Goal: Communication & Community: Share content

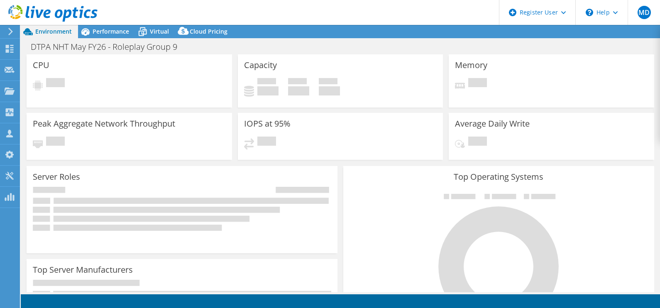
select select "USEast"
select select "EUR"
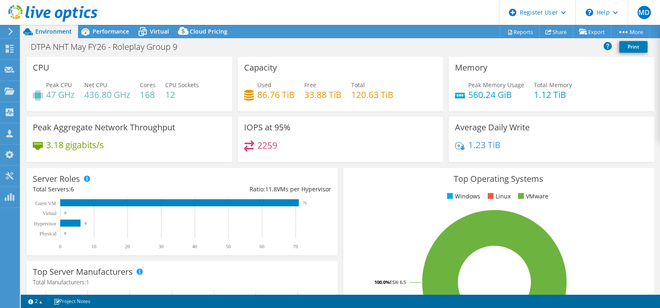
click at [238, 6] on header "MD Dell User [PERSON_NAME] [PERSON_NAME][EMAIL_ADDRESS][DOMAIN_NAME] Dell My Pr…" at bounding box center [330, 12] width 660 height 25
click at [559, 31] on link "Share" at bounding box center [556, 31] width 34 height 13
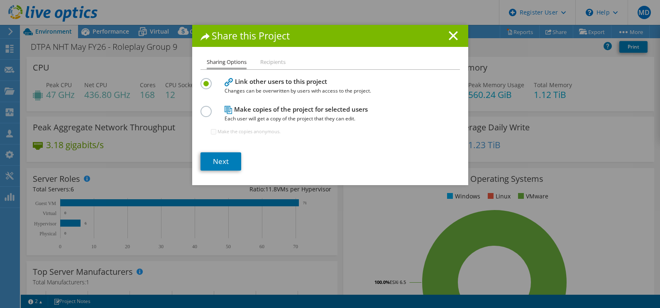
click at [201, 79] on label at bounding box center [207, 79] width 15 height 2
click at [0, 0] on input "radio" at bounding box center [0, 0] width 0 height 0
click at [225, 160] on link "Next" at bounding box center [220, 161] width 41 height 18
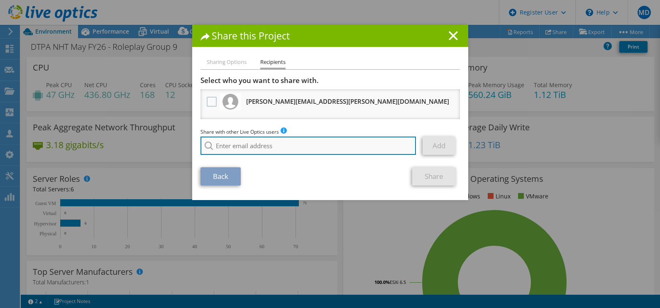
click at [292, 141] on input "search" at bounding box center [308, 145] width 216 height 18
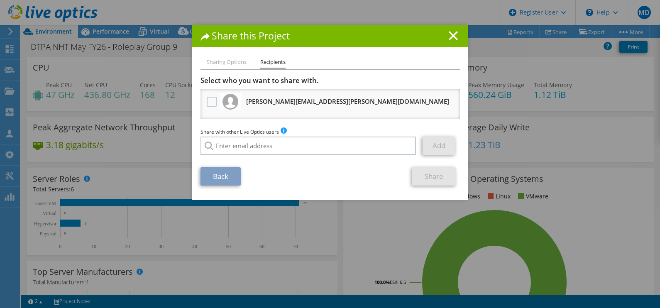
click at [454, 36] on h1 "Share this Project" at bounding box center [329, 36] width 259 height 10
click at [446, 43] on div "Share this Project" at bounding box center [330, 36] width 276 height 22
click at [450, 38] on icon at bounding box center [452, 35] width 9 height 9
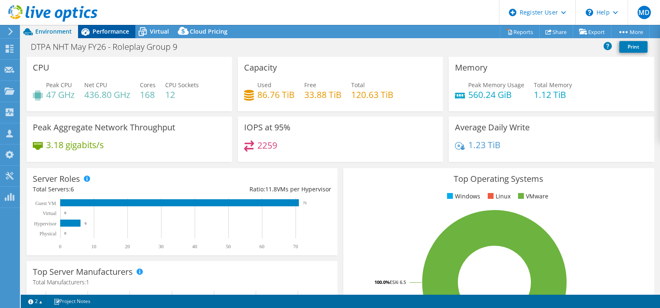
click at [119, 32] on span "Performance" at bounding box center [111, 31] width 37 height 8
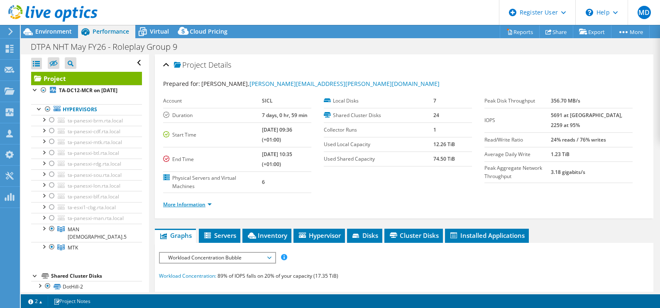
click at [207, 201] on link "More Information" at bounding box center [187, 204] width 49 height 7
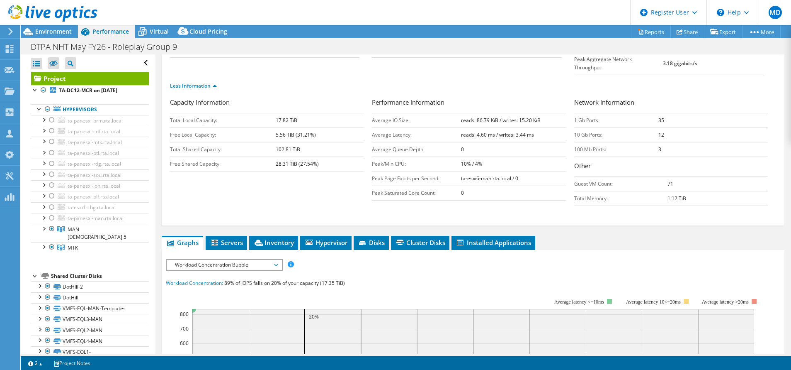
scroll to position [187, 0]
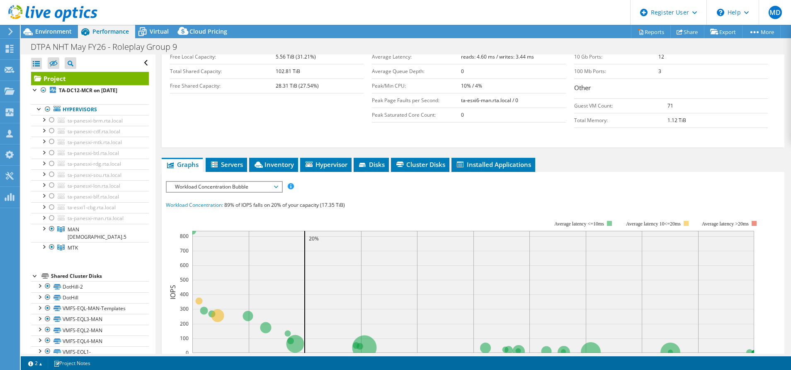
click at [229, 182] on span "Workload Concentration Bubble" at bounding box center [224, 187] width 107 height 10
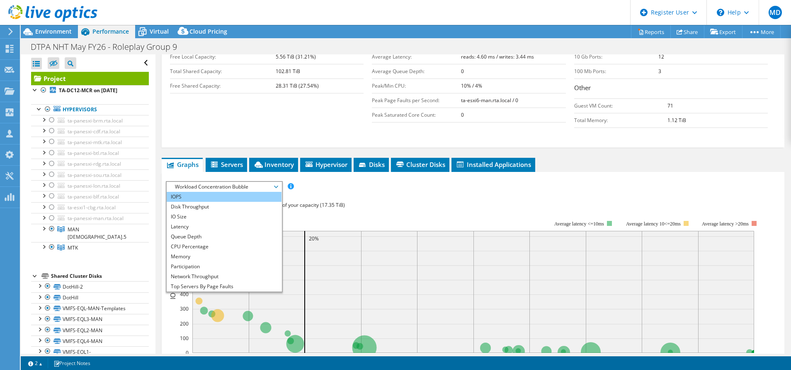
click at [227, 192] on li "IOPS" at bounding box center [224, 197] width 115 height 10
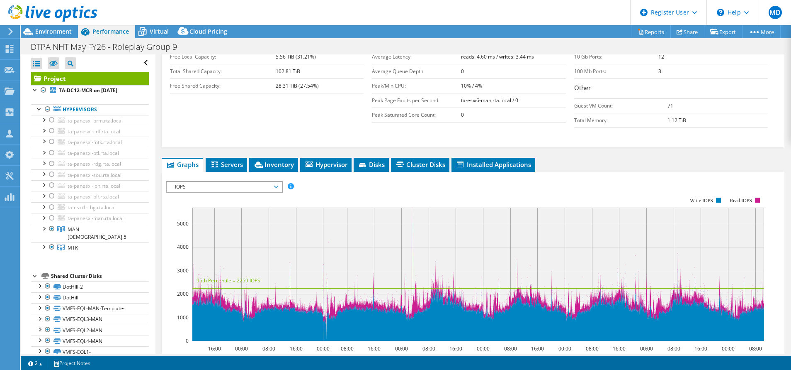
scroll to position [249, 0]
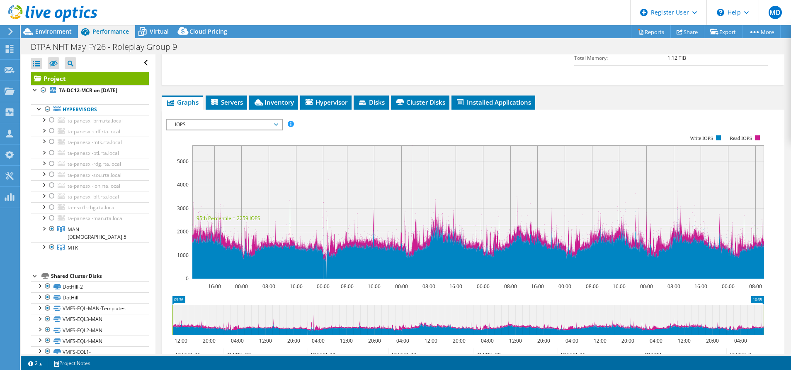
drag, startPoint x: 700, startPoint y: 346, endPoint x: 602, endPoint y: 322, distance: 100.8
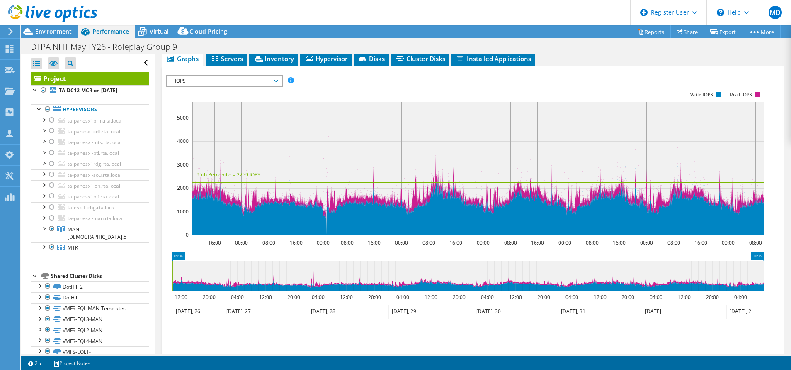
scroll to position [214, 0]
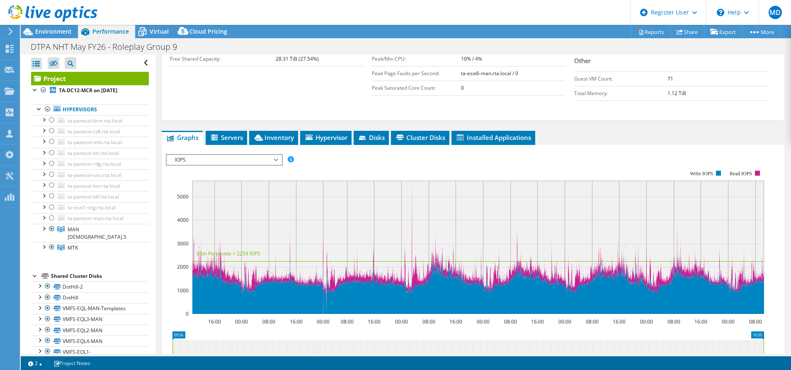
click at [192, 155] on span "IOPS" at bounding box center [224, 160] width 107 height 10
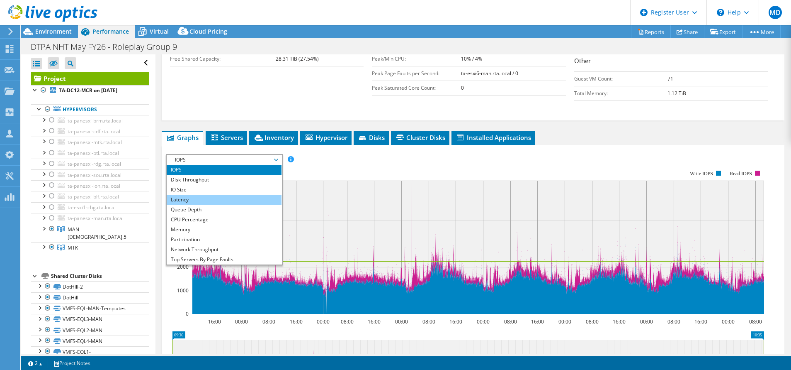
click at [211, 195] on li "Latency" at bounding box center [224, 200] width 115 height 10
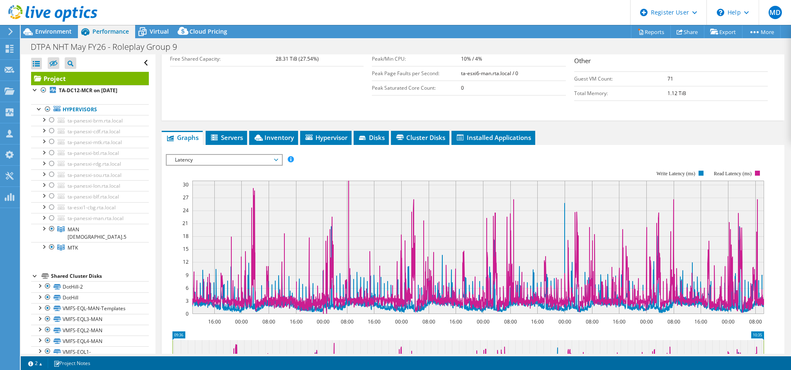
scroll to position [276, 0]
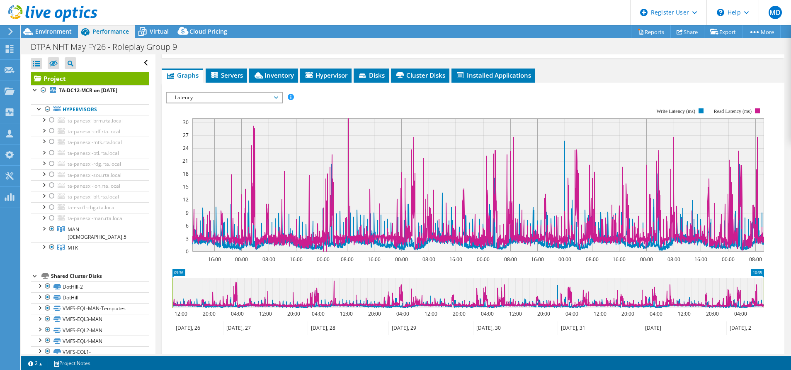
click at [161, 174] on div "Project Details Prepared for: [PERSON_NAME], [PERSON_NAME][EMAIL_ADDRESS][PERSO…" at bounding box center [474, 105] width 636 height 654
drag, startPoint x: 161, startPoint y: 174, endPoint x: 155, endPoint y: 175, distance: 5.9
click at [155, 175] on div "Open All Close All Hide Excluded Nodes Project Tree Filter" at bounding box center [406, 203] width 771 height 299
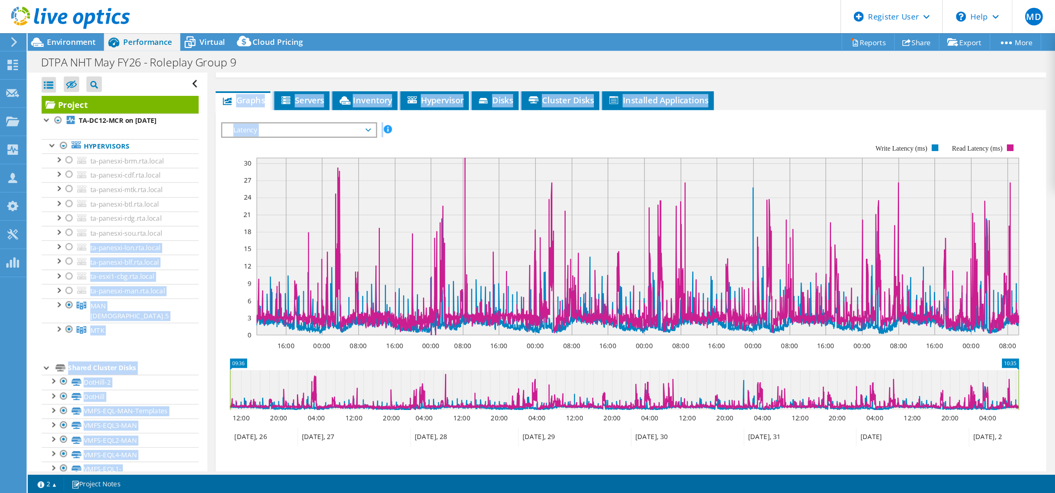
scroll to position [216, 0]
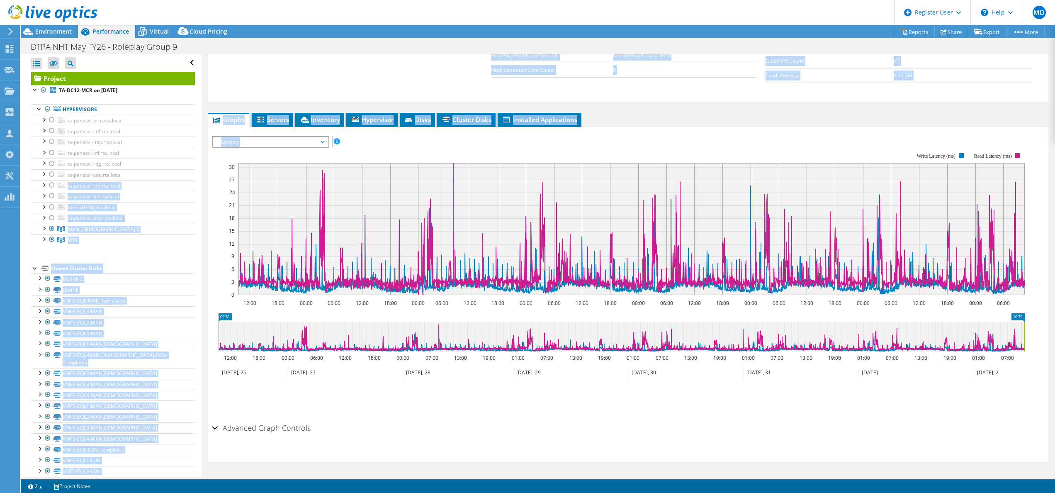
drag, startPoint x: 292, startPoint y: 171, endPoint x: 228, endPoint y: 202, distance: 71.4
click at [228, 202] on rect at bounding box center [618, 224] width 813 height 166
click at [221, 174] on rect at bounding box center [618, 224] width 813 height 166
click at [254, 151] on rect at bounding box center [618, 224] width 813 height 166
click at [272, 138] on span "Latency" at bounding box center [270, 142] width 107 height 10
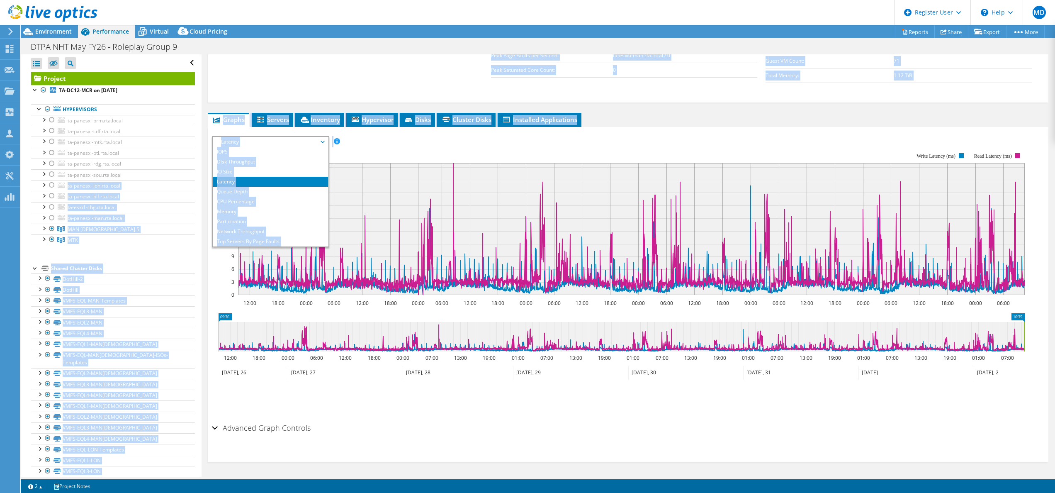
click at [272, 138] on span "Latency" at bounding box center [270, 142] width 107 height 10
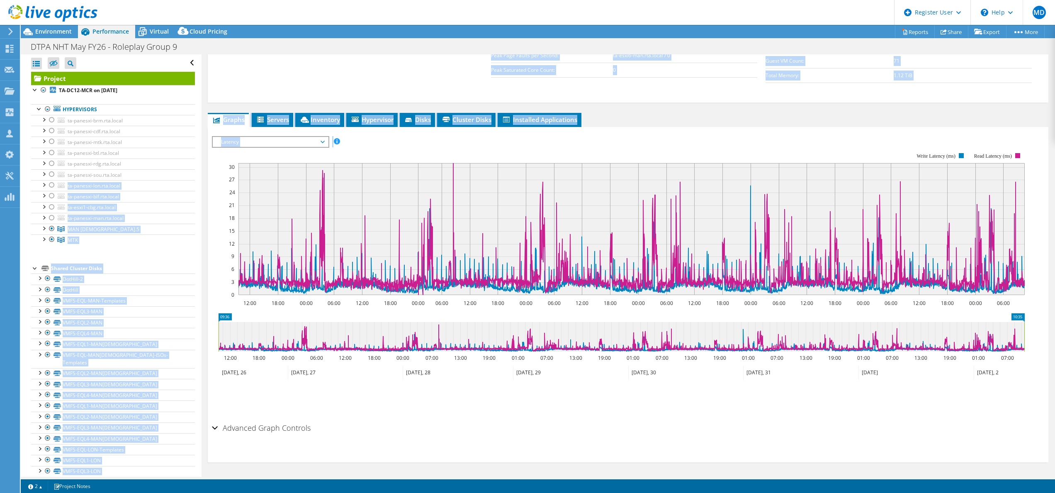
click at [272, 138] on span "Latency" at bounding box center [270, 142] width 107 height 10
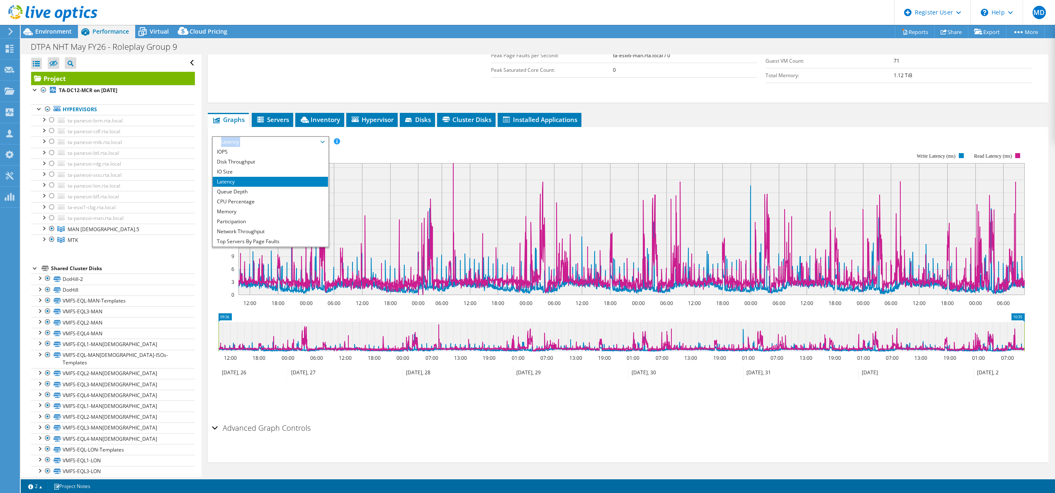
drag, startPoint x: 272, startPoint y: 138, endPoint x: 264, endPoint y: 141, distance: 8.4
click at [264, 141] on span "Latency" at bounding box center [270, 142] width 107 height 10
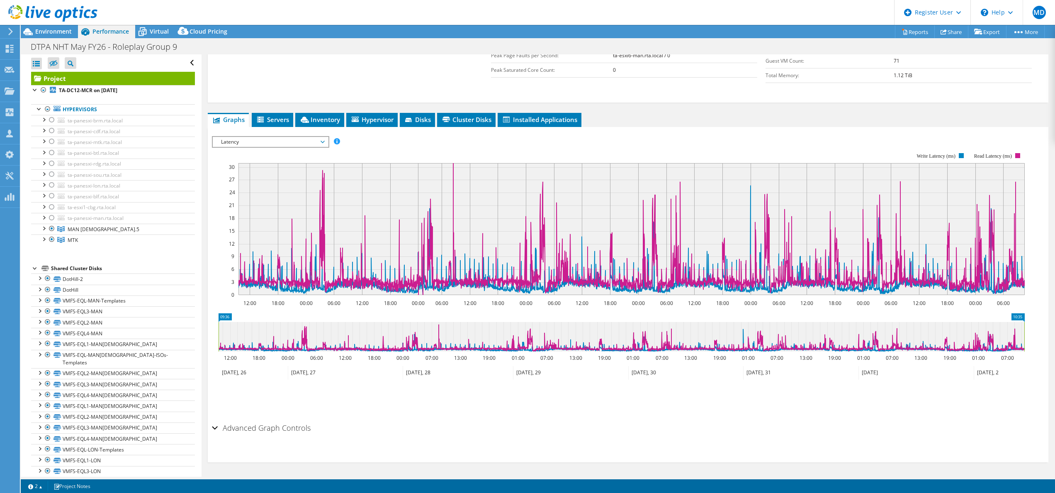
click at [256, 135] on div "IOPS Disk Throughput IO Size Latency Queue Depth CPU Percentage Memory Page Fau…" at bounding box center [628, 275] width 833 height 287
click at [255, 141] on span "Latency" at bounding box center [270, 142] width 107 height 10
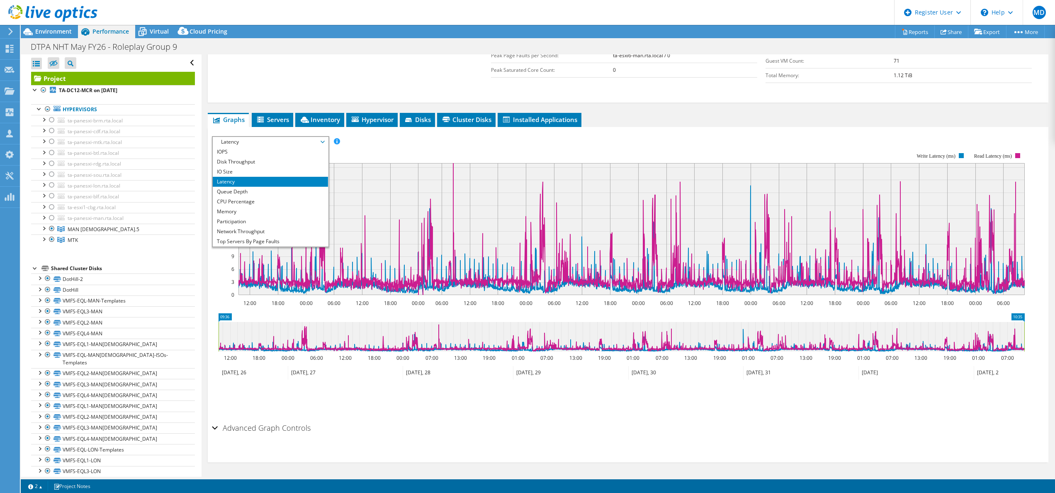
click at [255, 141] on span "Latency" at bounding box center [270, 142] width 107 height 10
